Goal: Information Seeking & Learning: Learn about a topic

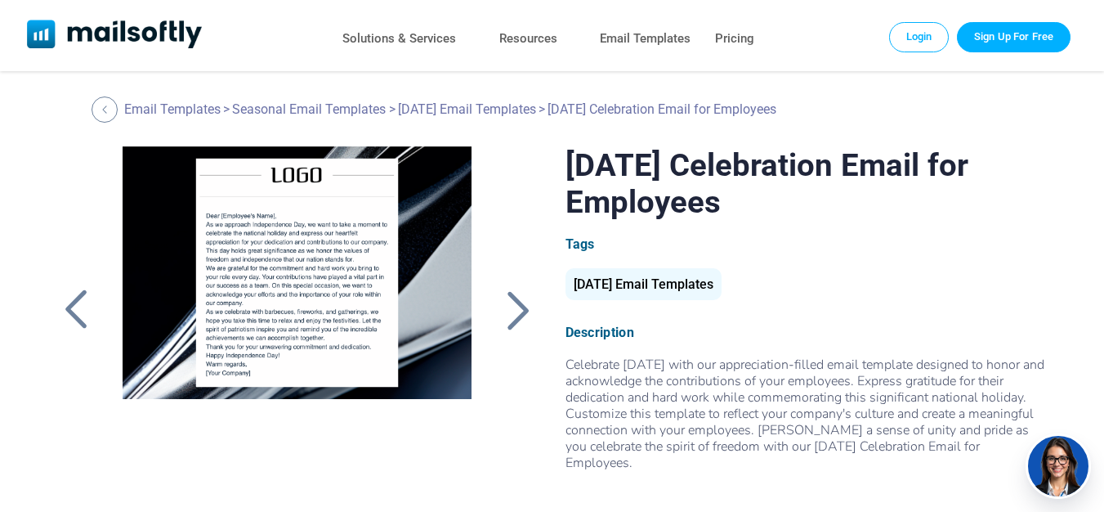
click at [527, 310] on div at bounding box center [518, 309] width 41 height 42
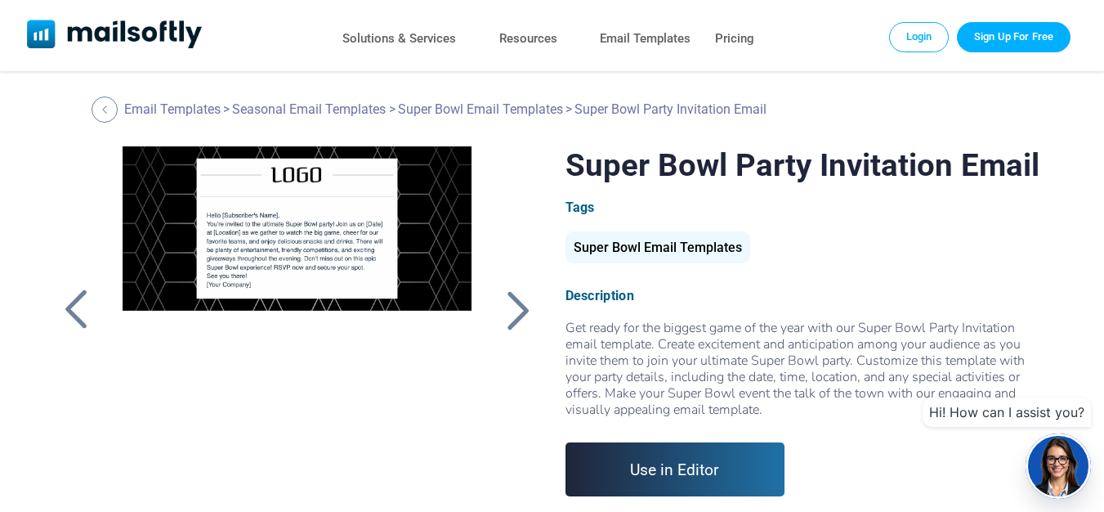
click at [240, 247] on div at bounding box center [297, 350] width 387 height 409
click at [529, 315] on div at bounding box center [518, 309] width 41 height 42
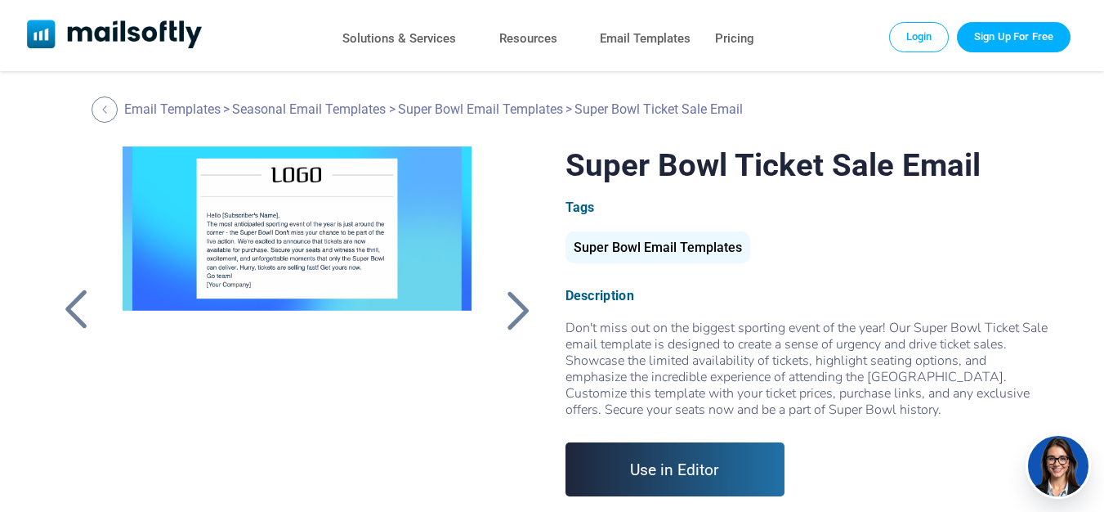
click at [524, 310] on div at bounding box center [518, 309] width 41 height 42
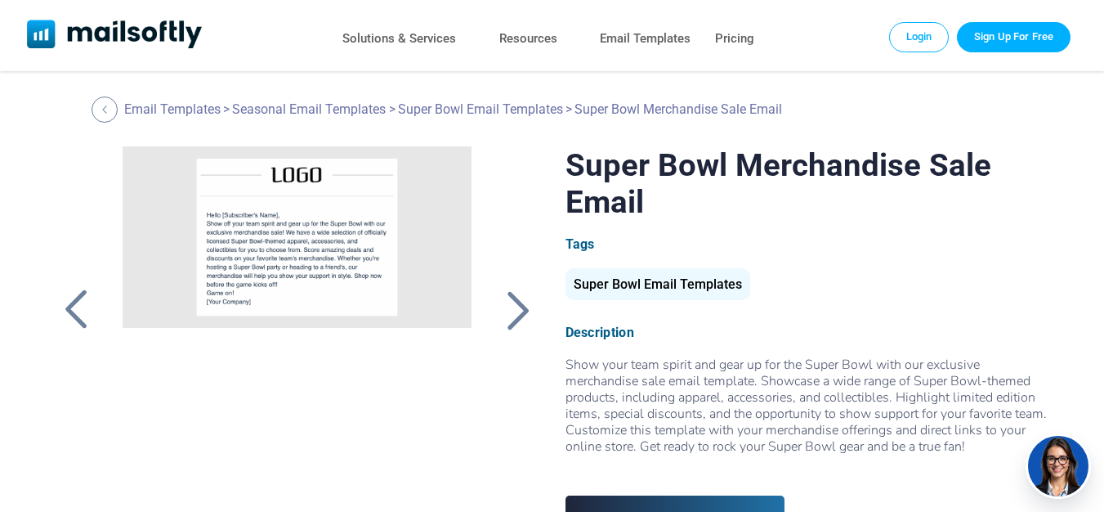
click at [524, 310] on div at bounding box center [518, 309] width 41 height 42
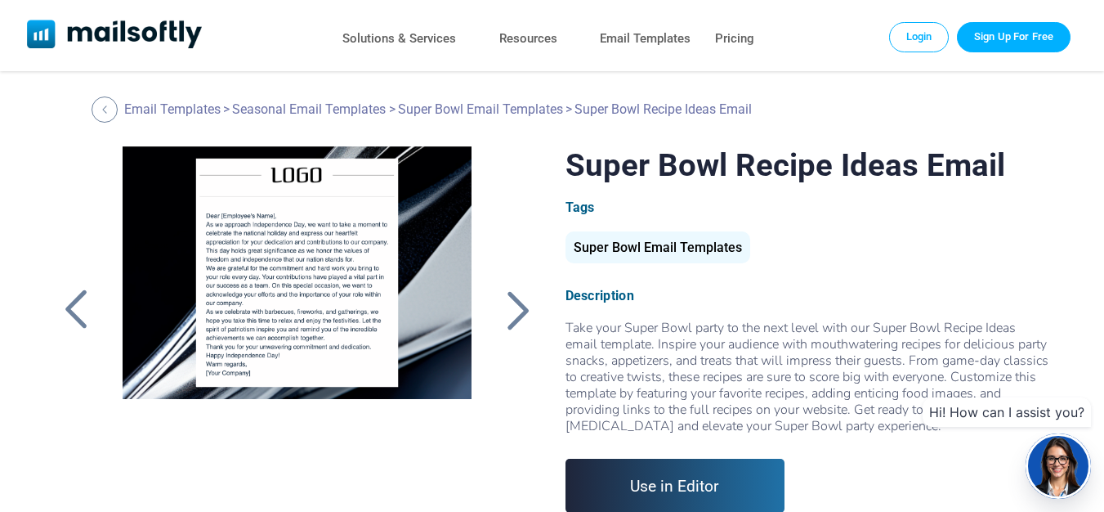
click at [291, 265] on div at bounding box center [297, 350] width 387 height 409
click at [230, 256] on div at bounding box center [297, 350] width 387 height 409
click at [525, 310] on div at bounding box center [518, 309] width 41 height 42
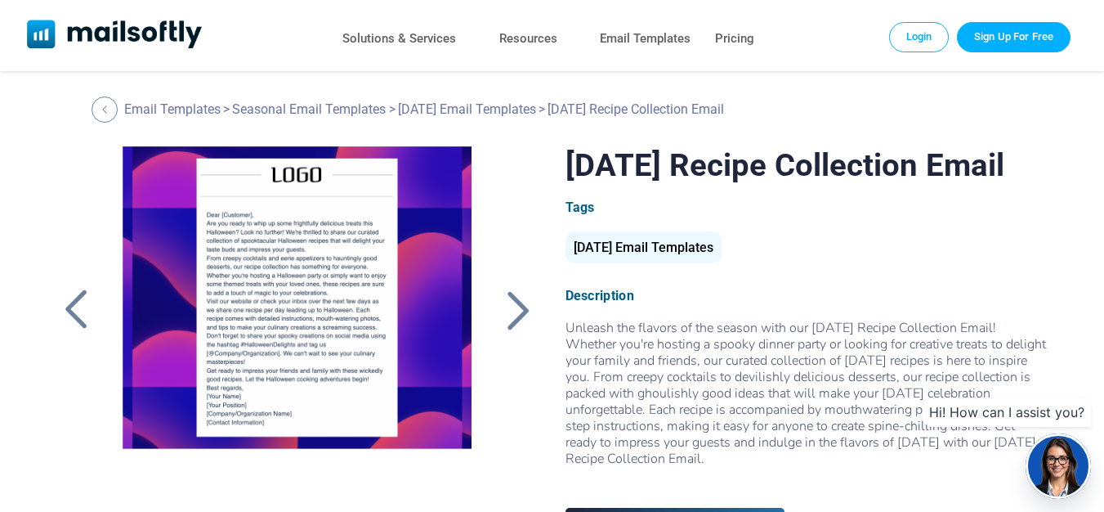
click at [529, 305] on div at bounding box center [518, 309] width 41 height 42
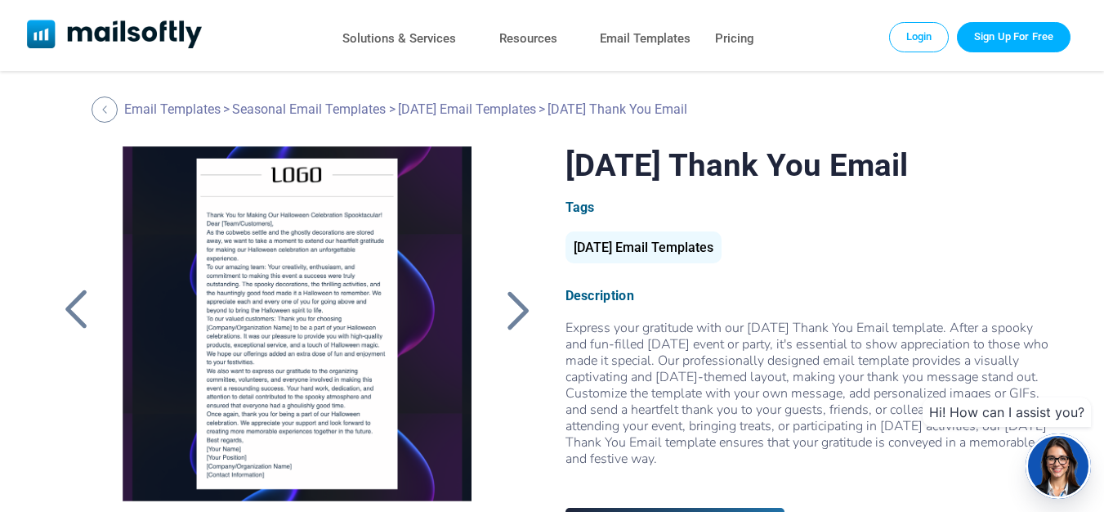
click at [524, 306] on div at bounding box center [518, 309] width 41 height 42
